Goal: Browse casually: Explore the website without a specific task or goal

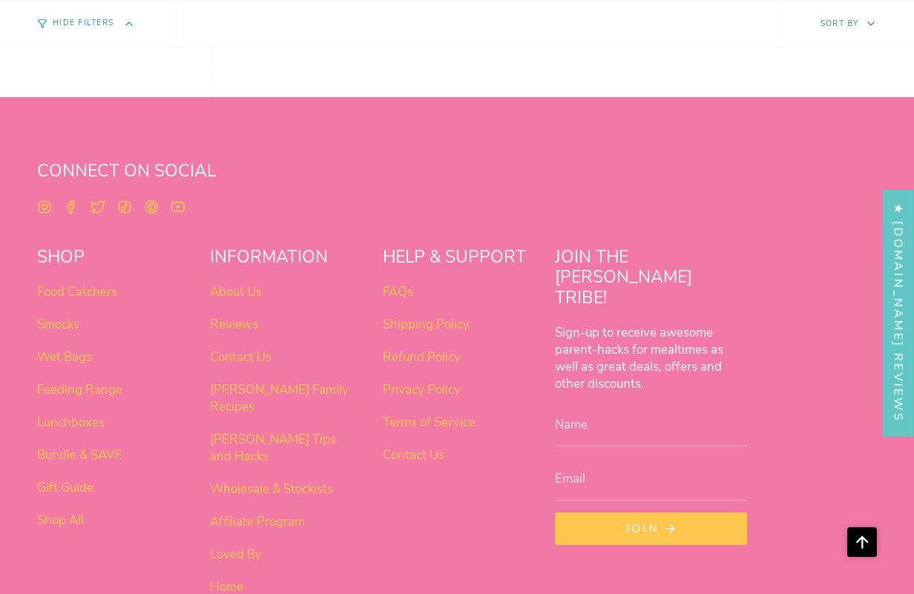
scroll to position [1216, 0]
